Goal: Task Accomplishment & Management: Manage account settings

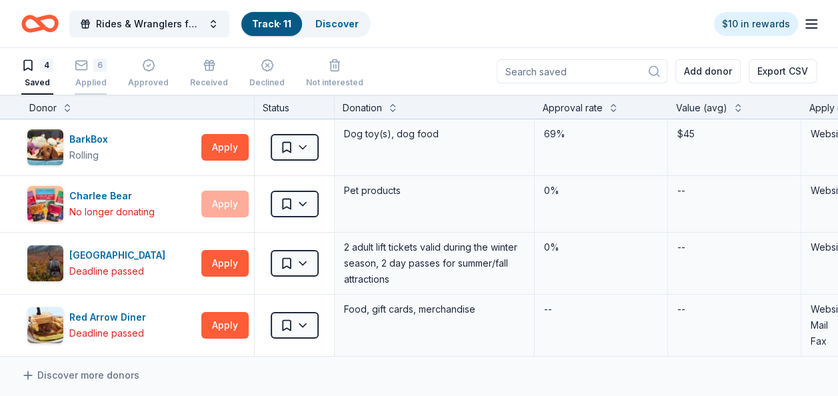
click at [97, 77] on div "Applied" at bounding box center [91, 82] width 32 height 11
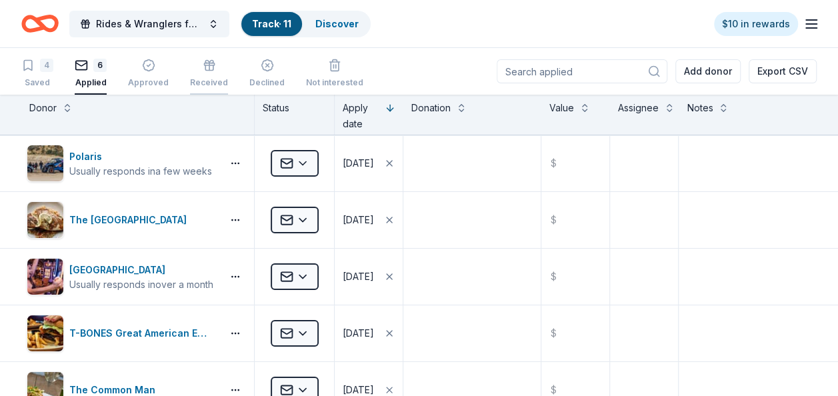
click at [205, 81] on div "Received" at bounding box center [209, 82] width 38 height 11
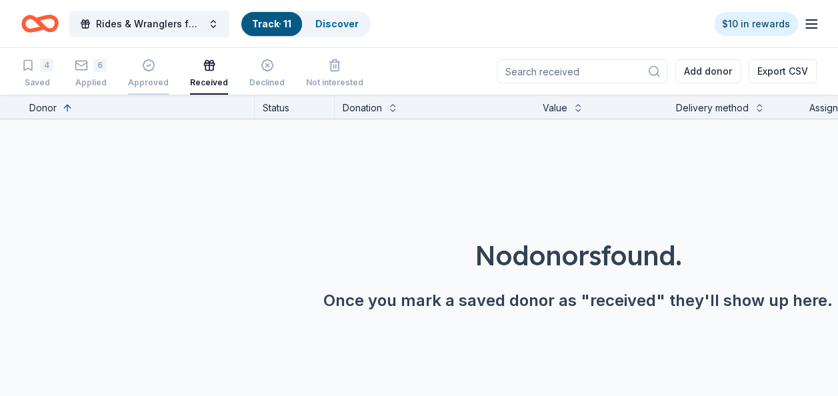
click at [151, 75] on div "Approved" at bounding box center [148, 73] width 41 height 29
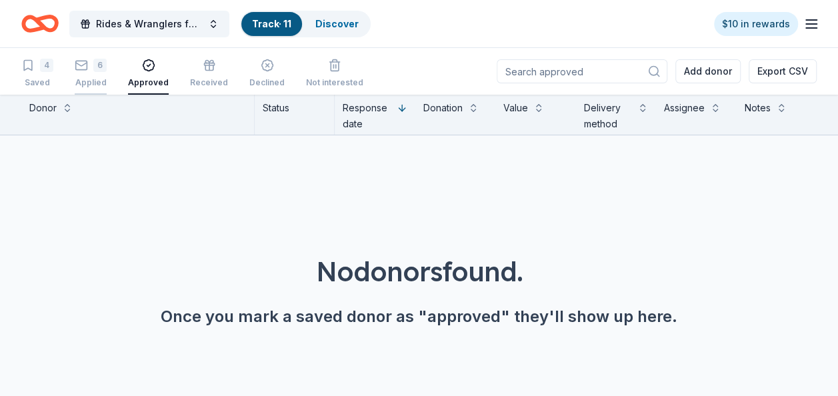
click at [82, 78] on div "Applied" at bounding box center [91, 82] width 32 height 11
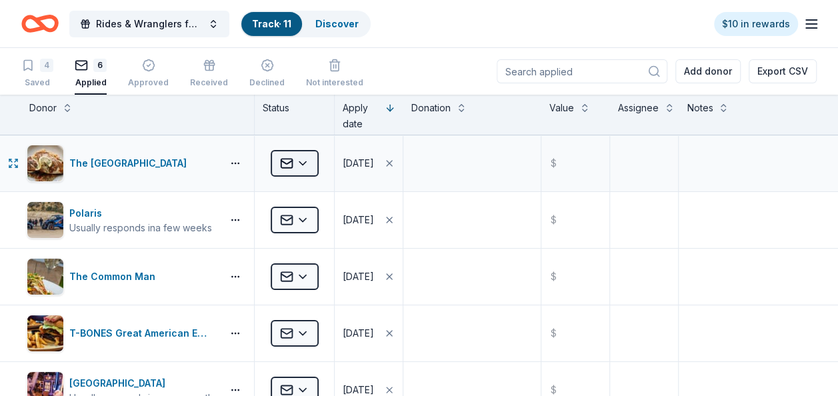
click at [306, 163] on html "Rides & Wranglers for MS Track · 11 Discover $10 in rewards 4 Saved 6 Applied A…" at bounding box center [419, 198] width 838 height 396
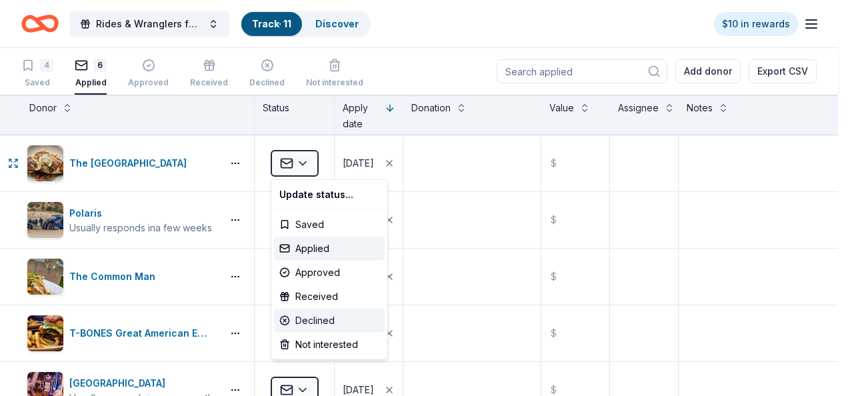
click at [308, 320] on div "Declined" at bounding box center [329, 321] width 111 height 24
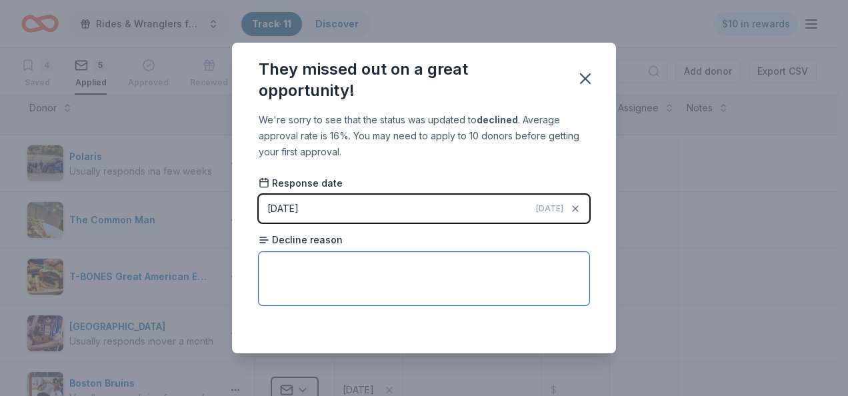
click at [379, 271] on textarea at bounding box center [424, 278] width 331 height 53
type textarea "donated alot"
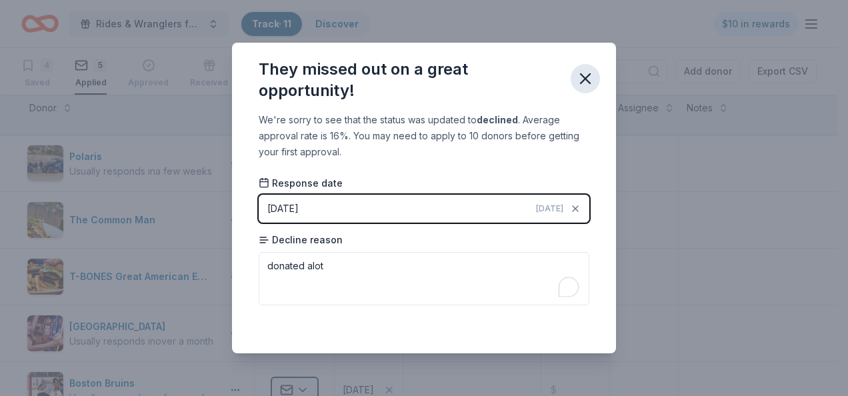
click at [582, 81] on icon "button" at bounding box center [585, 78] width 9 height 9
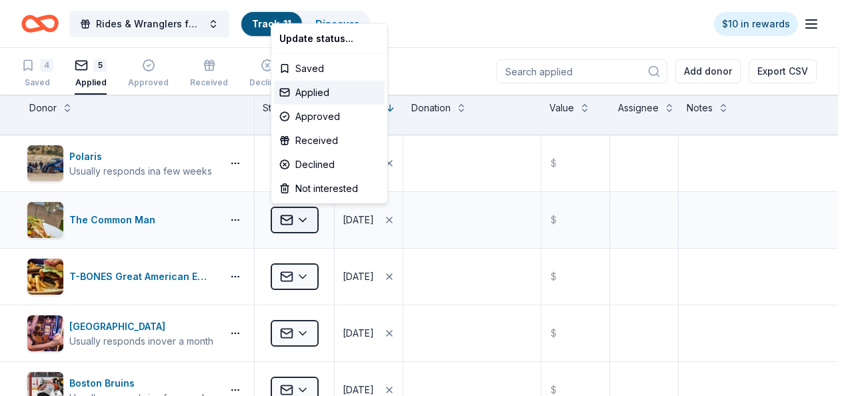
click at [305, 224] on html "Rides & Wranglers for MS Track · 11 Discover $10 in rewards 4 Saved 5 Applied A…" at bounding box center [424, 198] width 848 height 396
click at [329, 139] on div "Received" at bounding box center [329, 141] width 111 height 24
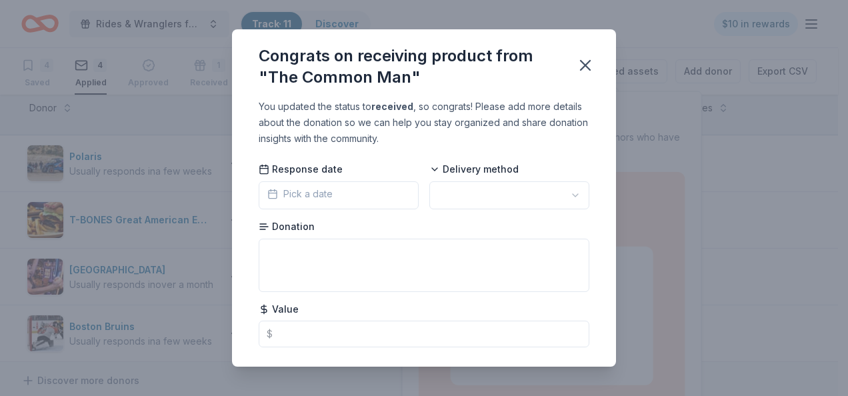
click at [335, 192] on button "Pick a date" at bounding box center [339, 195] width 160 height 28
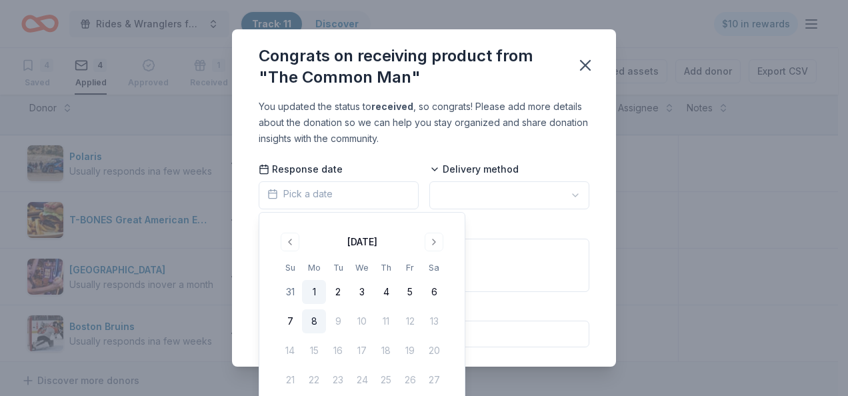
click at [317, 293] on button "1" at bounding box center [314, 292] width 24 height 24
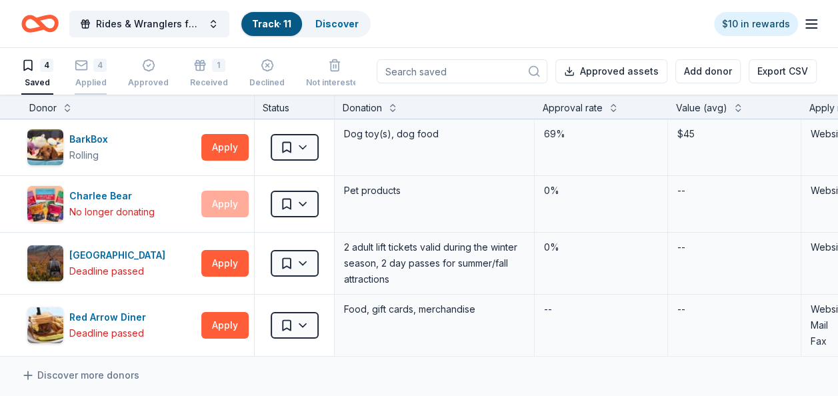
click at [99, 77] on div "Applied" at bounding box center [91, 82] width 32 height 11
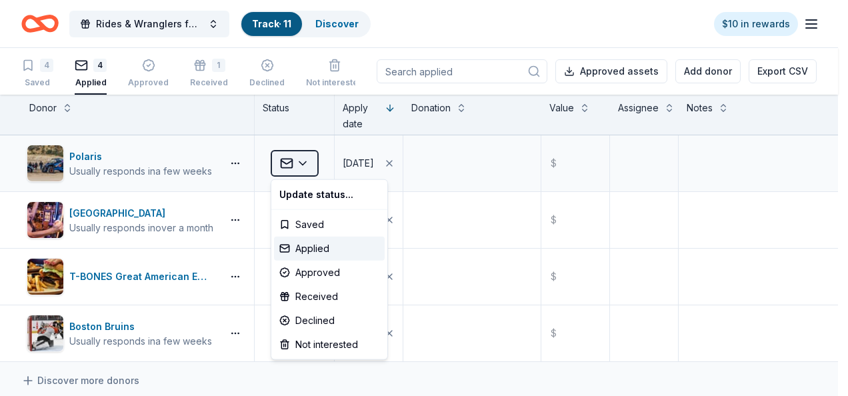
click at [306, 166] on html "Rides & Wranglers for MS Track · 11 Discover $10 in rewards 4 Saved 4 Applied A…" at bounding box center [424, 198] width 848 height 396
click at [323, 319] on div "Declined" at bounding box center [329, 321] width 111 height 24
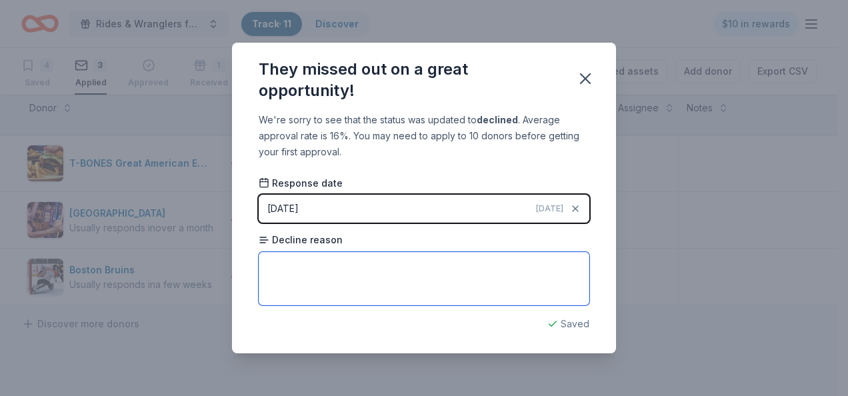
click at [329, 269] on textarea at bounding box center [424, 278] width 331 height 53
type textarea "already gave to a lot"
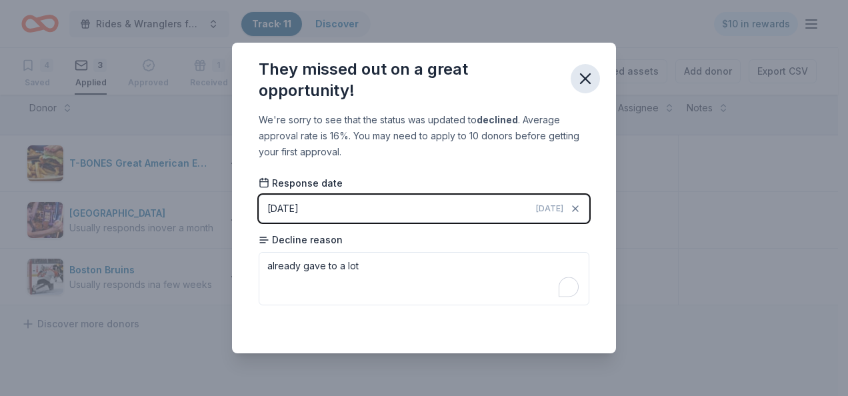
click at [583, 82] on icon "button" at bounding box center [585, 78] width 9 height 9
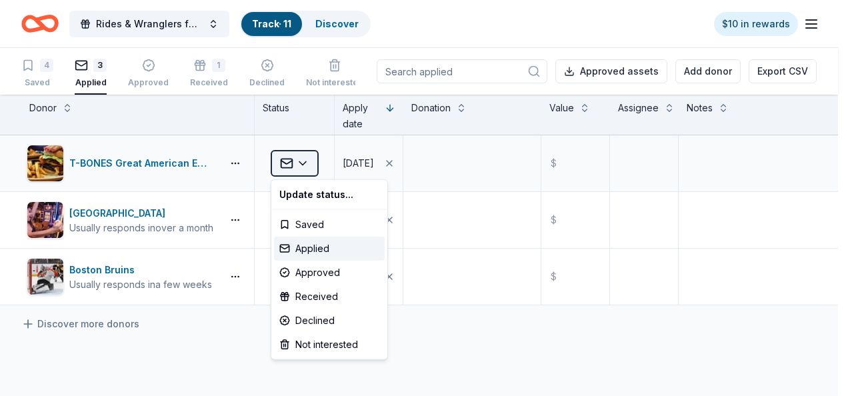
click at [305, 165] on html "Rides & Wranglers for MS Track · 11 Discover $10 in rewards 4 Saved 3 Applied A…" at bounding box center [424, 198] width 848 height 396
click at [318, 246] on div "Applied" at bounding box center [329, 249] width 111 height 24
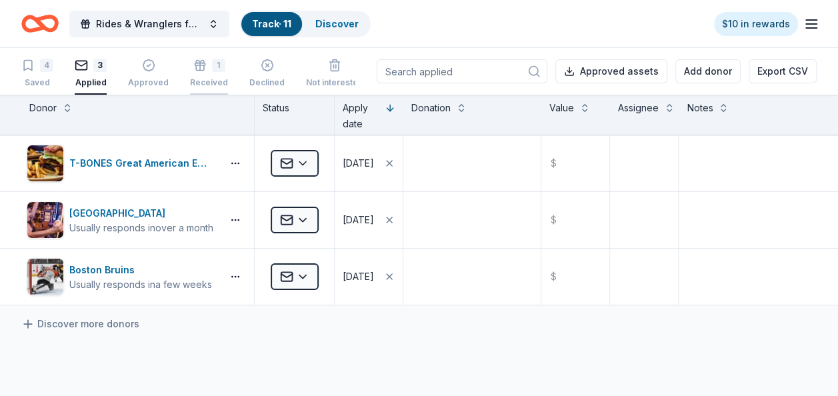
click at [212, 79] on div "Received" at bounding box center [209, 82] width 38 height 11
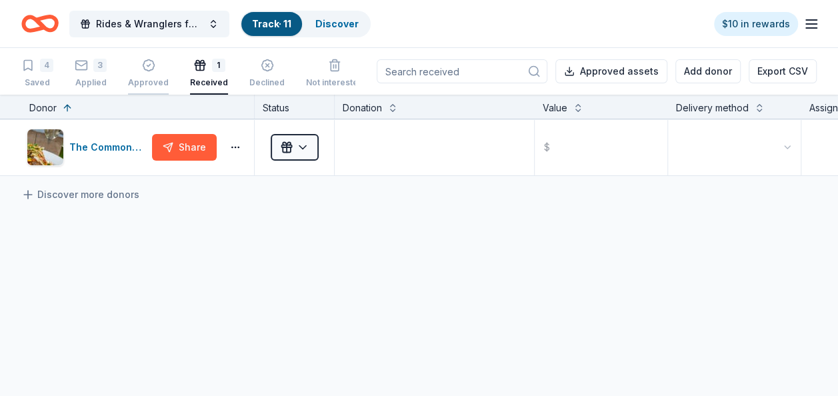
click at [152, 75] on div "Approved" at bounding box center [148, 73] width 41 height 29
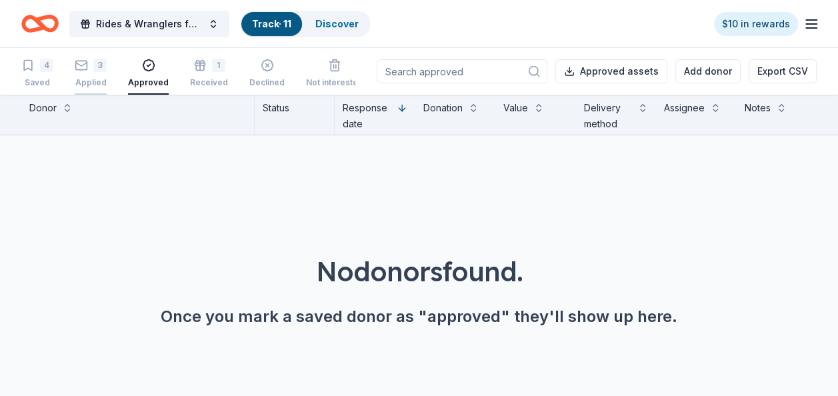
click at [95, 71] on div "3" at bounding box center [99, 65] width 13 height 13
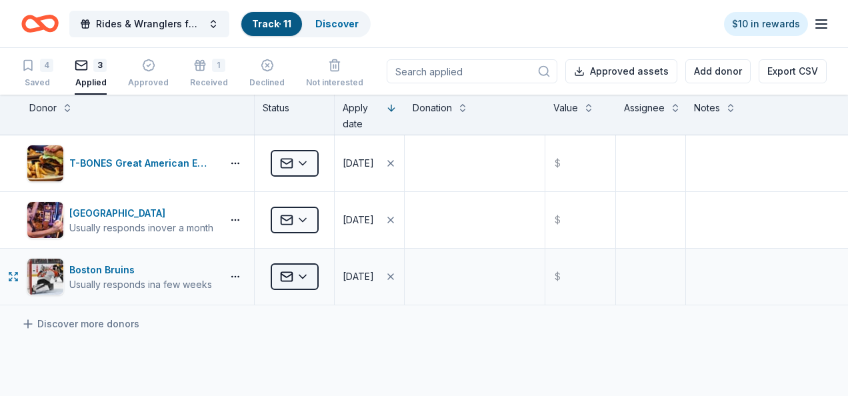
click at [306, 273] on html "Rides & Wranglers for MS Track · 11 Discover $10 in rewards 4 Saved 3 Applied A…" at bounding box center [424, 198] width 848 height 396
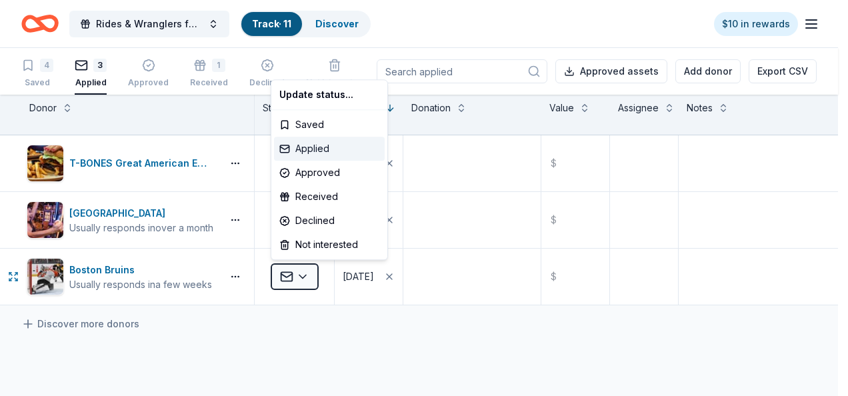
click at [325, 148] on div "Applied" at bounding box center [329, 149] width 111 height 24
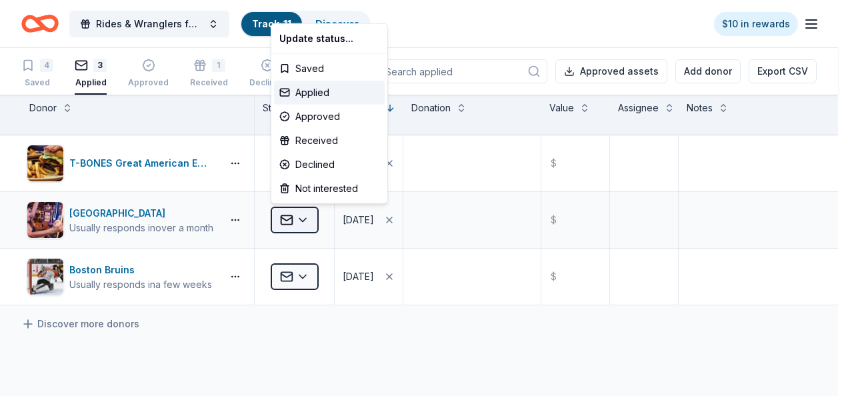
click at [305, 221] on html "Rides & Wranglers for MS Track · 11 Discover $10 in rewards 4 Saved 3 Applied A…" at bounding box center [424, 198] width 848 height 396
click at [338, 340] on html "Rides & Wranglers for MS Track · 11 Discover $10 in rewards 4 Saved 3 Applied A…" at bounding box center [424, 198] width 848 height 396
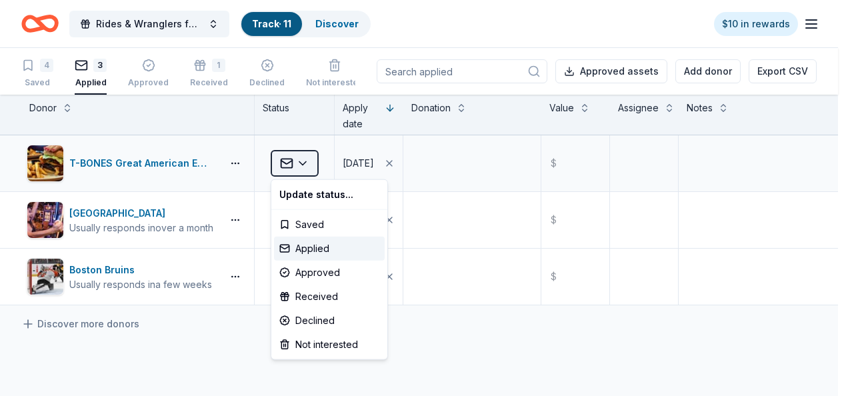
click at [307, 164] on html "Rides & Wranglers for MS Track · 11 Discover $10 in rewards 4 Saved 3 Applied A…" at bounding box center [424, 198] width 848 height 396
click at [313, 380] on html "Rides & Wranglers for MS Track · 11 Discover $10 in rewards 4 Saved 3 Applied A…" at bounding box center [424, 198] width 848 height 396
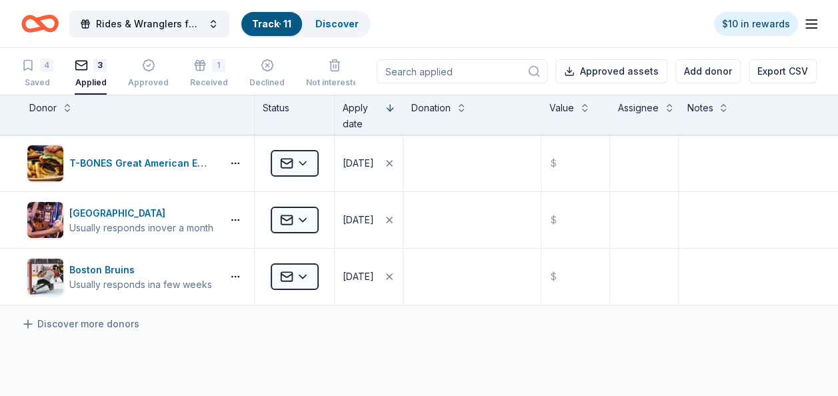
click at [287, 21] on link "Track · 11" at bounding box center [271, 23] width 39 height 11
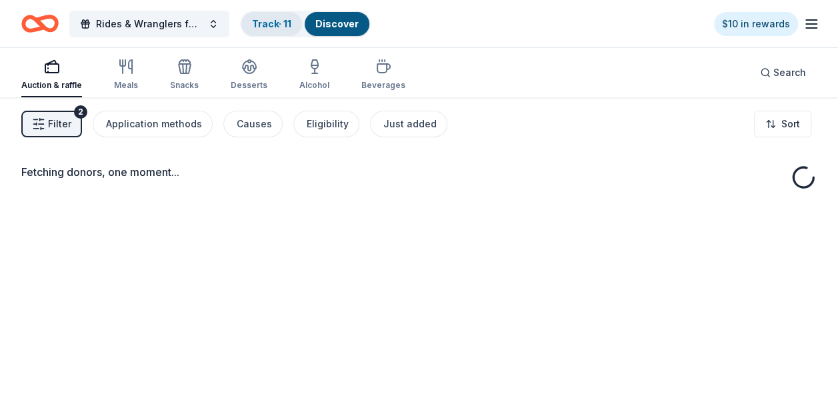
click at [271, 18] on link "Track · 11" at bounding box center [271, 23] width 39 height 11
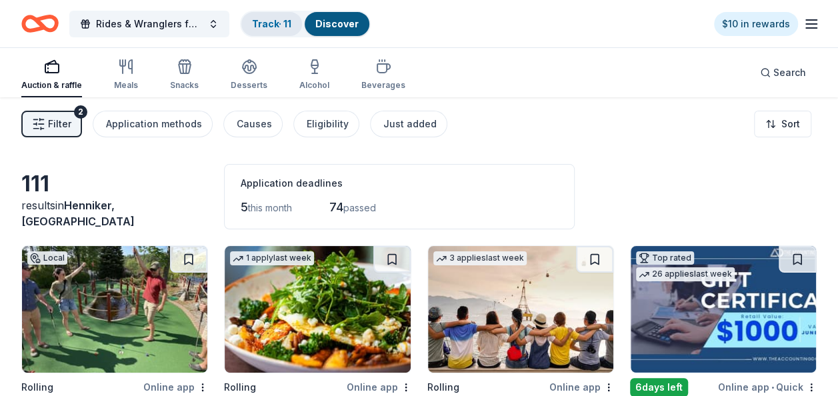
click at [269, 27] on link "Track · 11" at bounding box center [271, 23] width 39 height 11
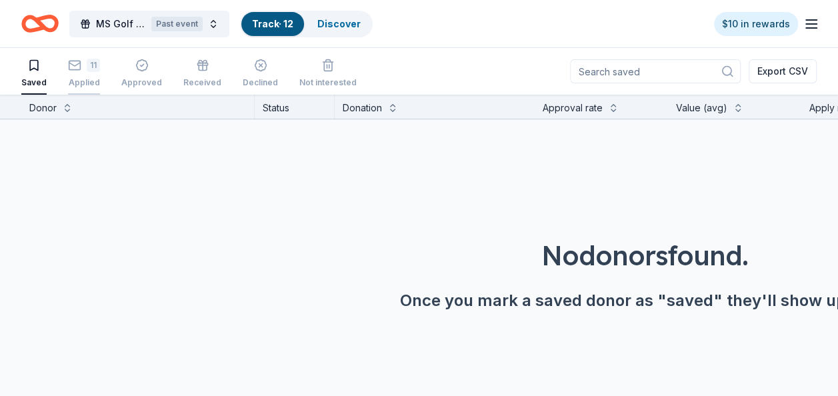
click at [87, 79] on div "Applied" at bounding box center [84, 82] width 32 height 11
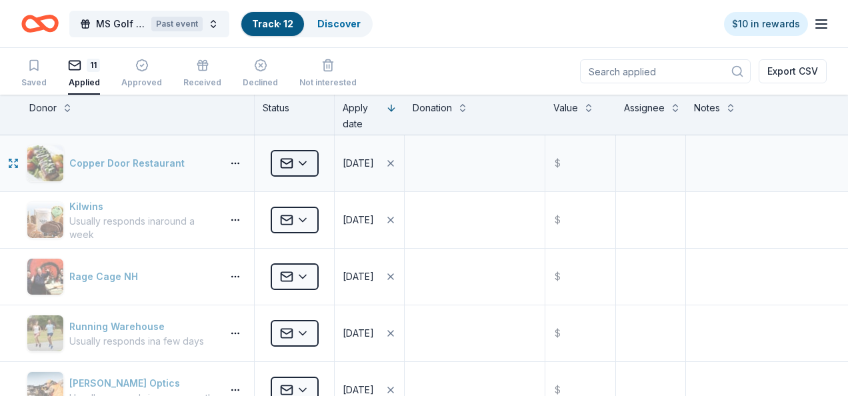
click at [312, 163] on html "MS Golf Classic - Swinging for a Cure Past event Track · 12 Discover $10 in rew…" at bounding box center [424, 198] width 848 height 396
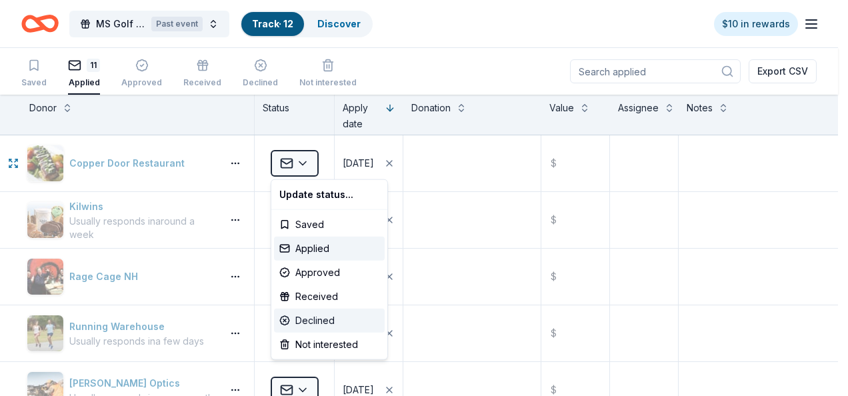
click at [314, 319] on div "Declined" at bounding box center [329, 321] width 111 height 24
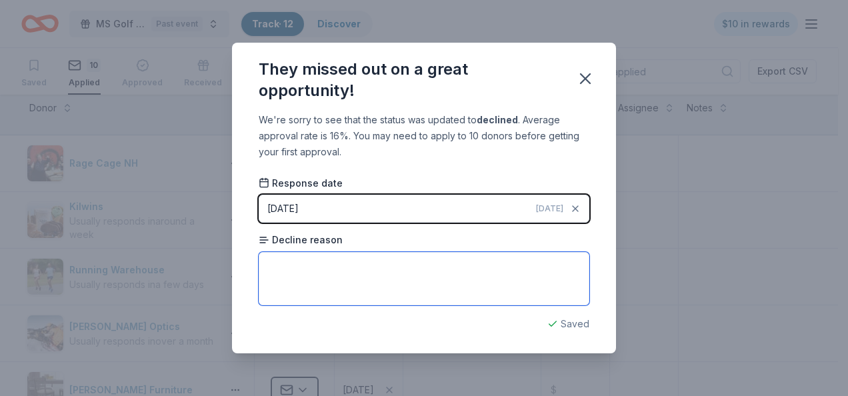
click at [345, 271] on textarea at bounding box center [424, 278] width 331 height 53
type textarea "never heard"
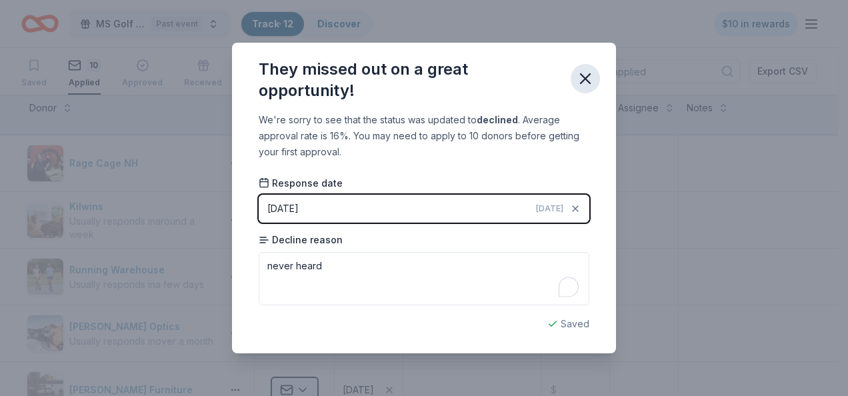
click at [587, 77] on icon "button" at bounding box center [585, 78] width 9 height 9
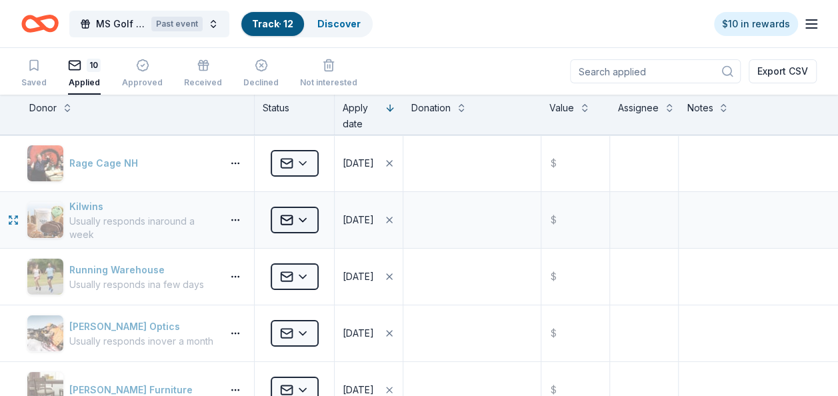
click at [308, 221] on html "MS Golf Classic - Swinging for a Cure Past event Track · 12 Discover $10 in rew…" at bounding box center [419, 198] width 838 height 396
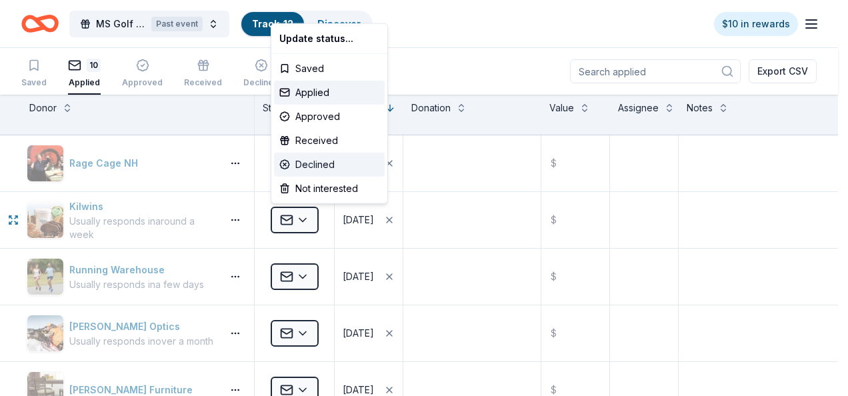
click at [313, 167] on div "Declined" at bounding box center [329, 165] width 111 height 24
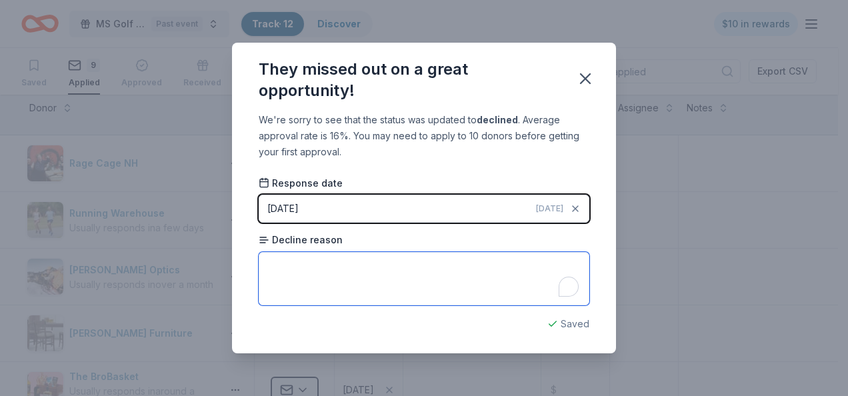
click at [330, 271] on textarea "To enrich screen reader interactions, please activate Accessibility in Grammarl…" at bounding box center [424, 278] width 331 height 53
type textarea "never heard"
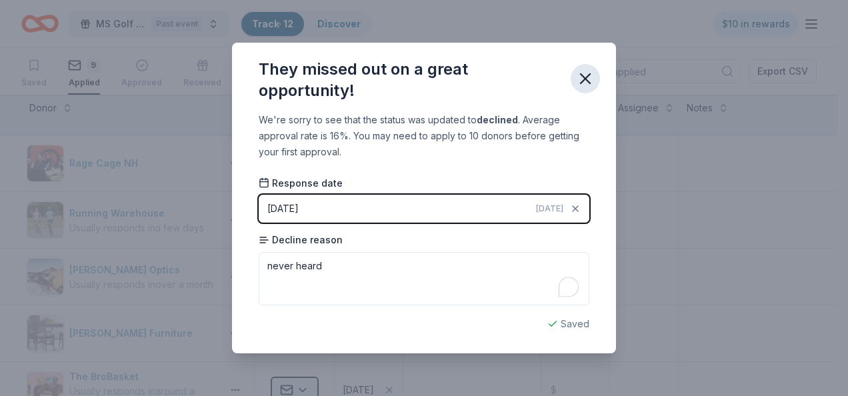
click at [585, 80] on icon "button" at bounding box center [585, 78] width 9 height 9
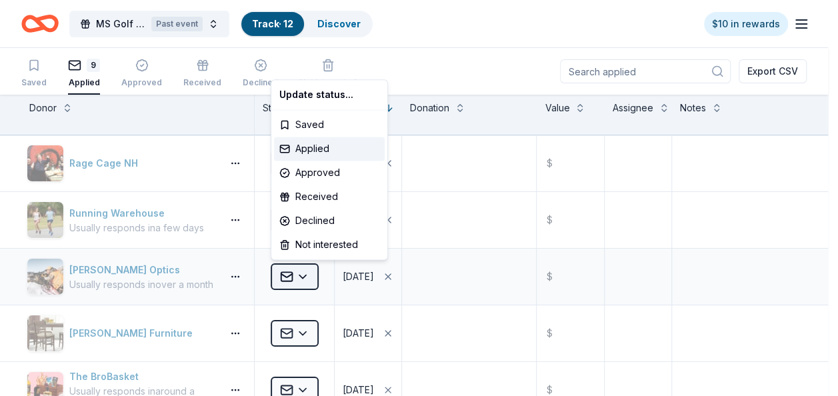
click at [306, 275] on html "MS Golf Classic - Swinging for a Cure Past event Track · 12 Discover $10 in rew…" at bounding box center [419, 198] width 838 height 396
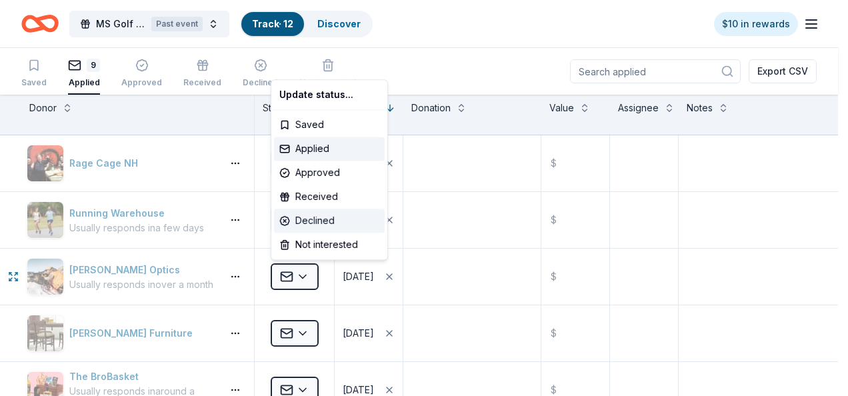
click at [321, 219] on div "Declined" at bounding box center [329, 221] width 111 height 24
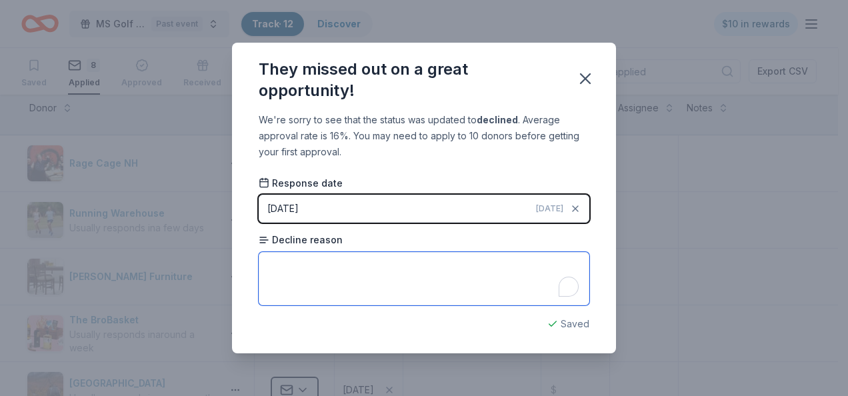
click at [357, 254] on textarea "To enrich screen reader interactions, please activate Accessibility in Grammarl…" at bounding box center [424, 278] width 331 height 53
type textarea "never heard"
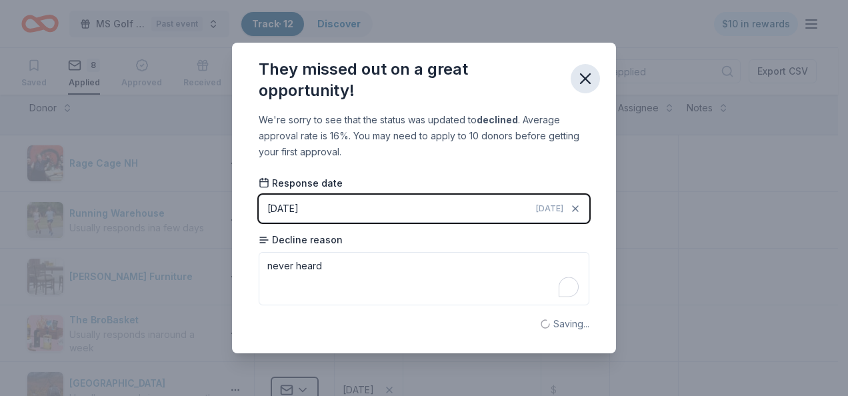
click at [590, 83] on icon "button" at bounding box center [585, 78] width 9 height 9
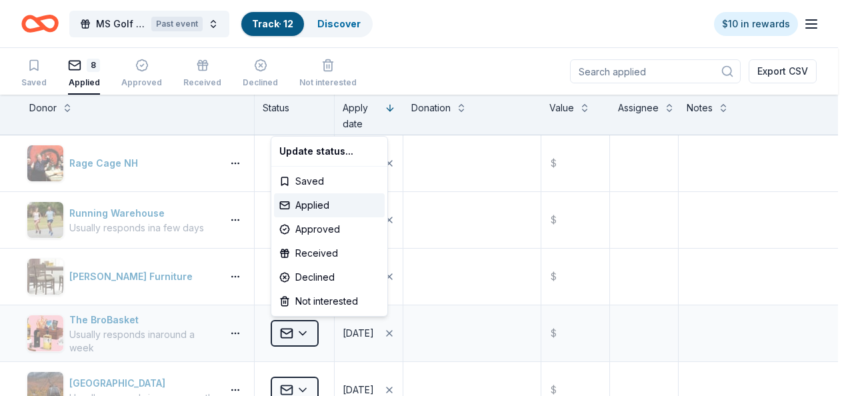
click at [306, 333] on html "MS Golf Classic - Swinging for a Cure Past event Track · 12 Discover $10 in rew…" at bounding box center [424, 198] width 848 height 396
click at [320, 279] on div "Declined" at bounding box center [329, 277] width 111 height 24
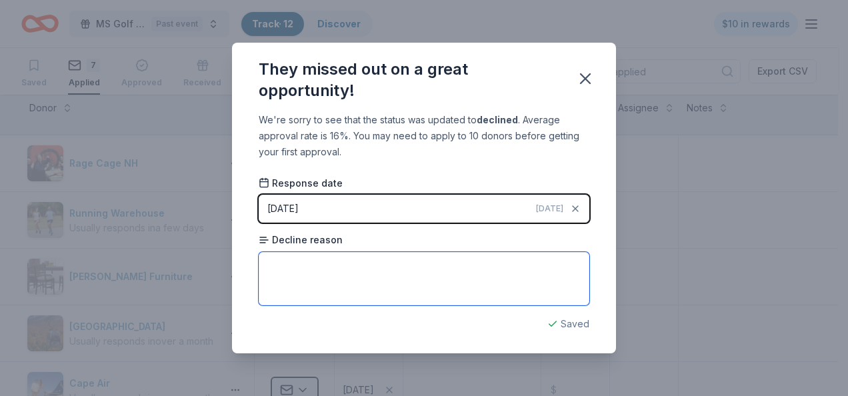
click at [325, 273] on textarea at bounding box center [424, 278] width 331 height 53
type textarea "never heard"
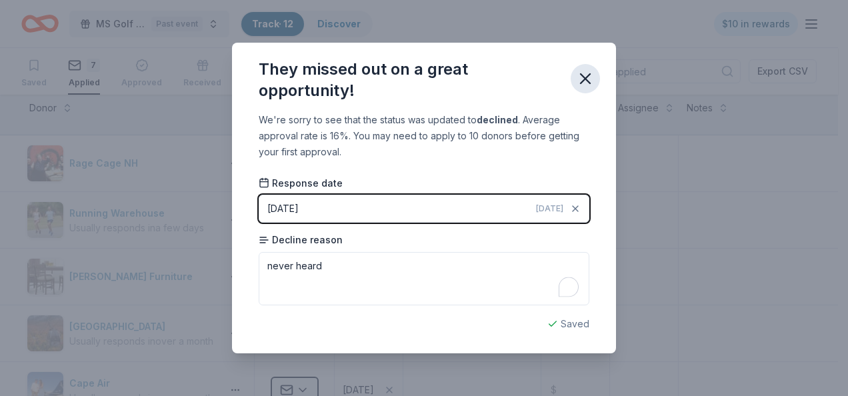
click at [588, 79] on icon "button" at bounding box center [585, 78] width 19 height 19
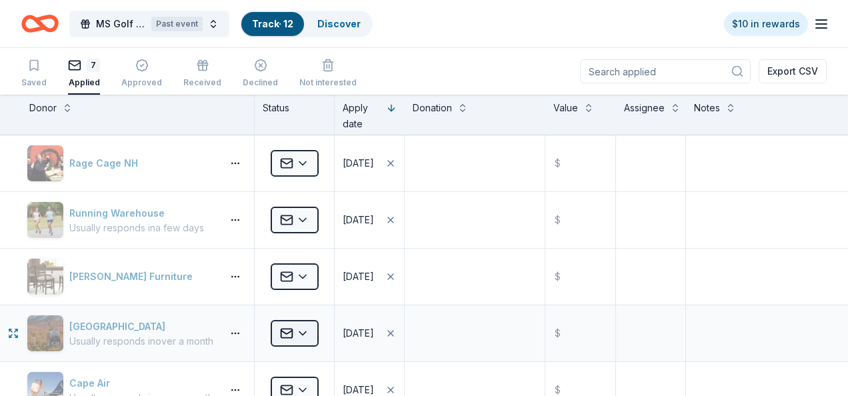
click at [304, 331] on html "MS Golf Classic - Swinging for a Cure Past event Track · 12 Discover $10 in rew…" at bounding box center [424, 198] width 848 height 396
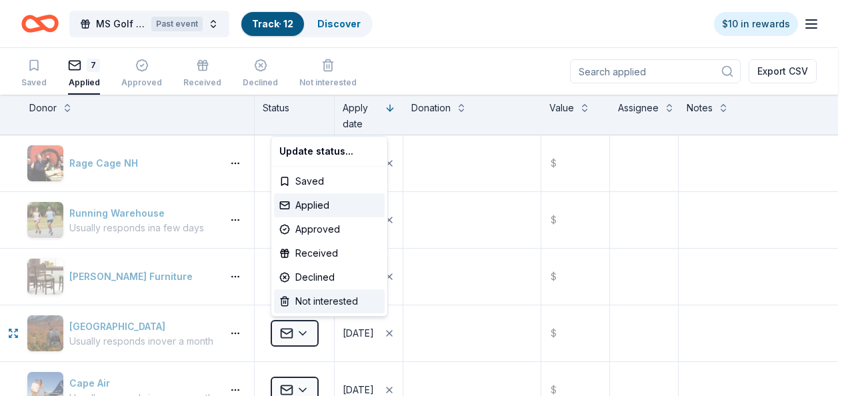
click at [315, 303] on div "Not interested" at bounding box center [329, 301] width 111 height 24
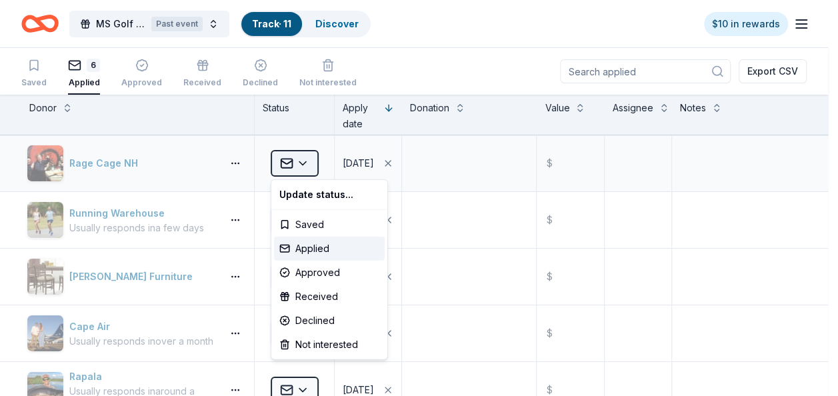
click at [309, 163] on html "MS Golf Classic - Swinging for a Cure Past event Track · 11 Discover $10 in rew…" at bounding box center [419, 198] width 838 height 396
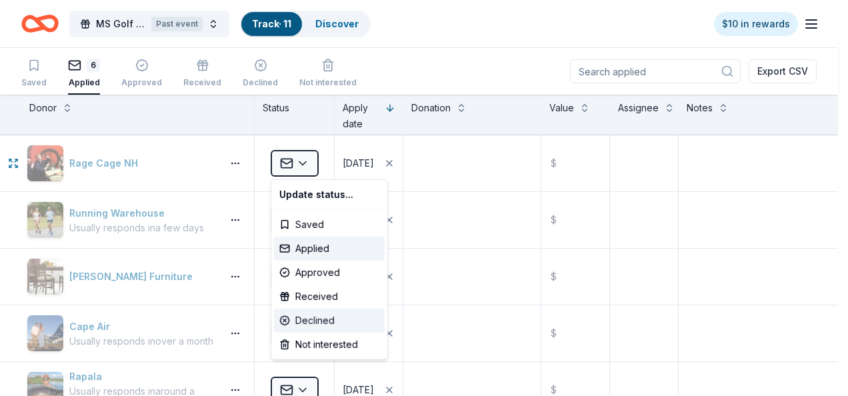
click at [316, 321] on div "Declined" at bounding box center [329, 321] width 111 height 24
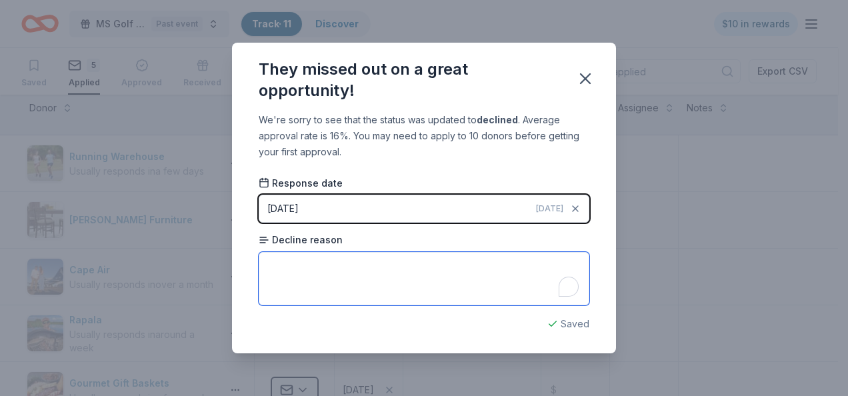
click at [371, 260] on textarea "To enrich screen reader interactions, please activate Accessibility in Grammarl…" at bounding box center [424, 278] width 331 height 53
type textarea "never heard"
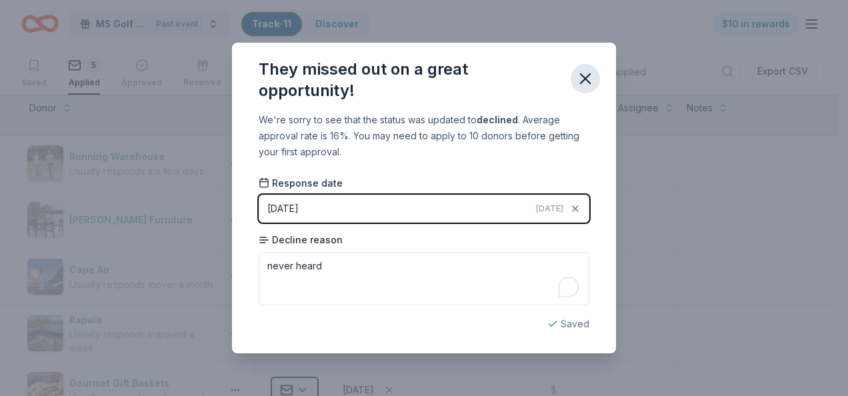
click at [585, 80] on icon "button" at bounding box center [585, 78] width 9 height 9
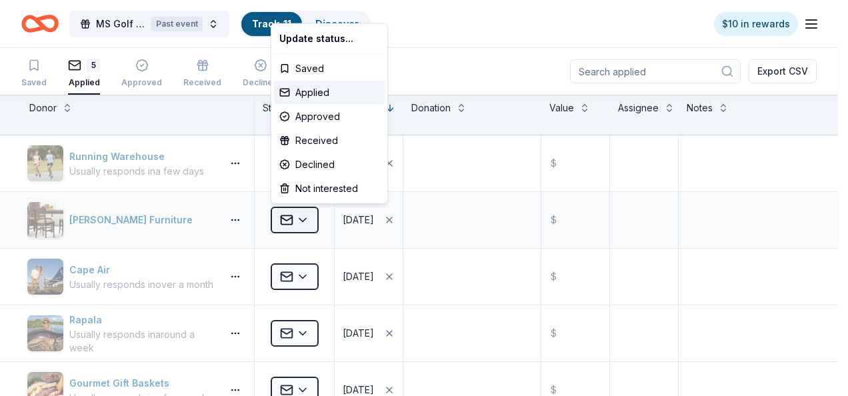
click at [307, 217] on html "MS Golf Classic - Swinging for a Cure Past event Track · 11 Discover $10 in rew…" at bounding box center [424, 198] width 848 height 396
click at [318, 157] on div "Declined" at bounding box center [329, 165] width 111 height 24
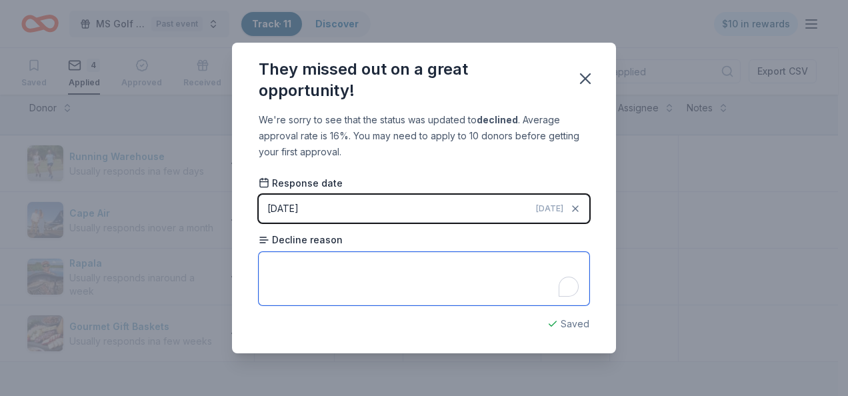
click at [355, 261] on textarea "To enrich screen reader interactions, please activate Accessibility in Grammarl…" at bounding box center [424, 278] width 331 height 53
type textarea "never heard"
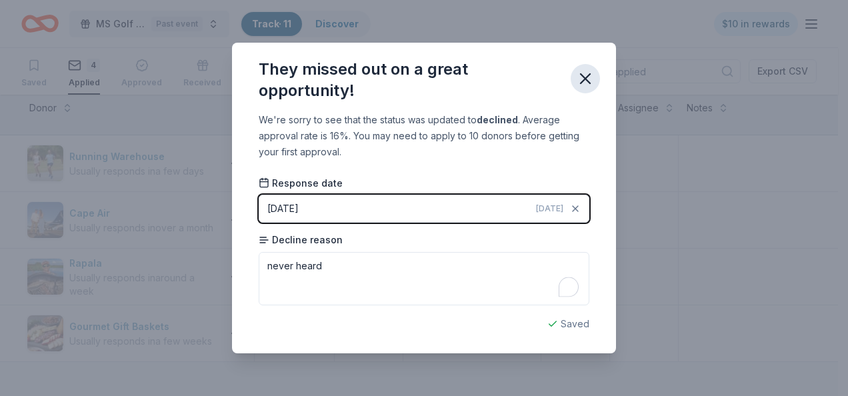
click at [584, 76] on icon "button" at bounding box center [585, 78] width 19 height 19
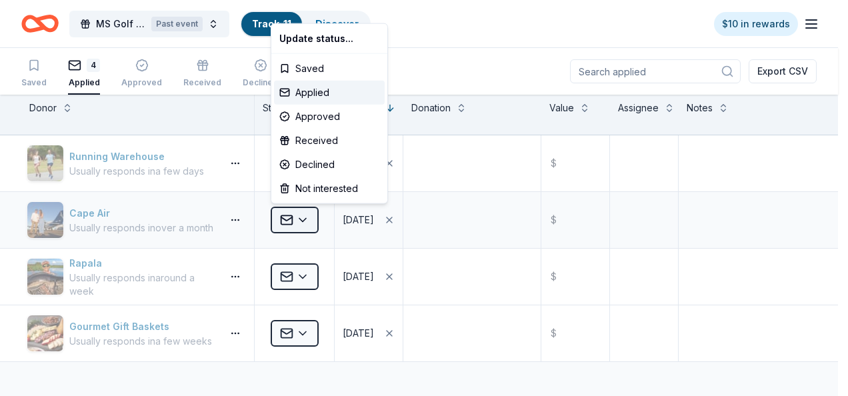
click at [307, 223] on html "MS Golf Classic - Swinging for a Cure Past event Track · 11 Discover $10 in rew…" at bounding box center [424, 198] width 848 height 396
click at [327, 166] on div "Declined" at bounding box center [329, 165] width 111 height 24
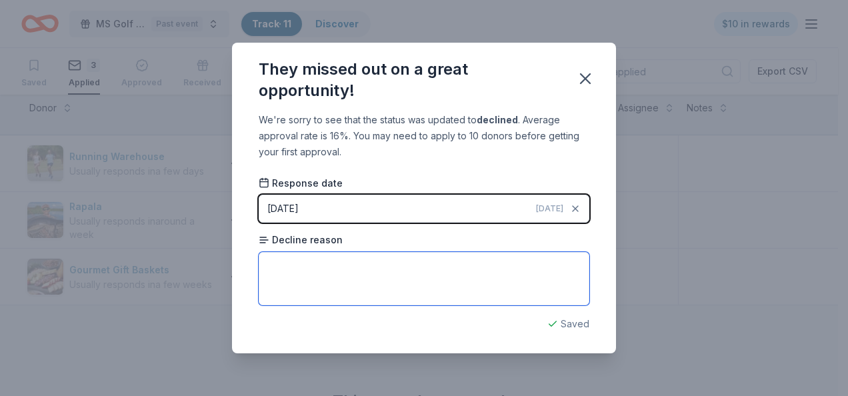
click at [355, 267] on textarea at bounding box center [424, 278] width 331 height 53
type textarea "never heard"
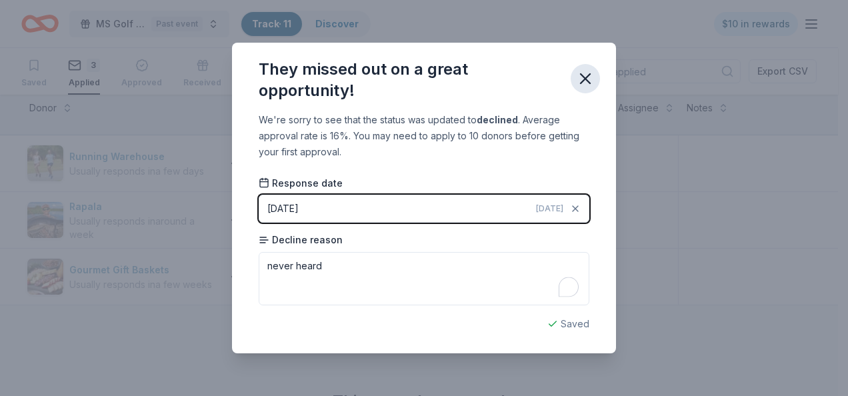
click at [586, 81] on icon "button" at bounding box center [585, 78] width 19 height 19
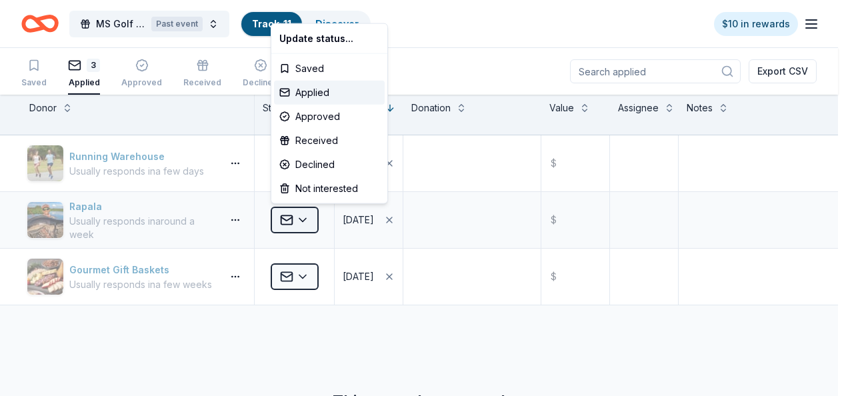
click at [313, 223] on html "MS Golf Classic - Swinging for a Cure Past event Track · 11 Discover $10 in rew…" at bounding box center [424, 198] width 848 height 396
click at [330, 165] on div "Declined" at bounding box center [329, 165] width 111 height 24
